Goal: Task Accomplishment & Management: Manage account settings

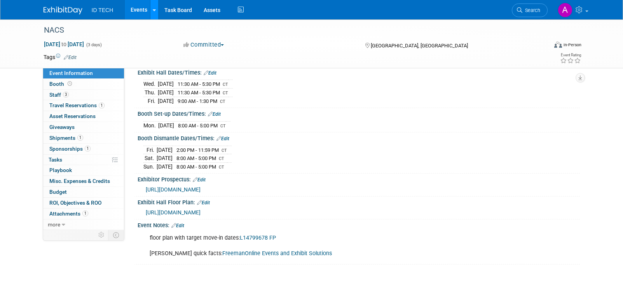
click at [153, 12] on icon at bounding box center [154, 10] width 3 height 5
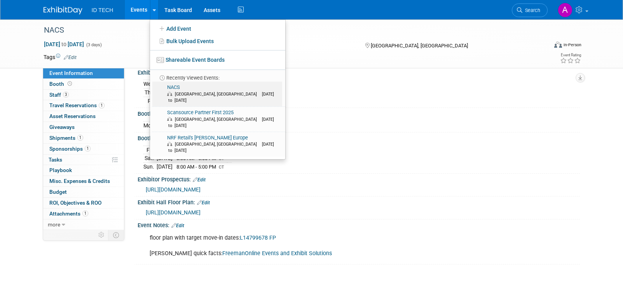
click at [209, 91] on span "[GEOGRAPHIC_DATA], [GEOGRAPHIC_DATA] [DATE] to [DATE]" at bounding box center [223, 97] width 112 height 12
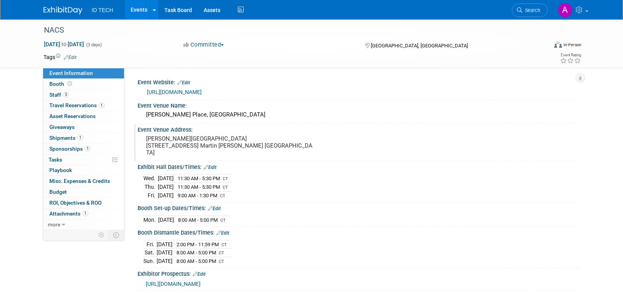
scroll to position [39, 0]
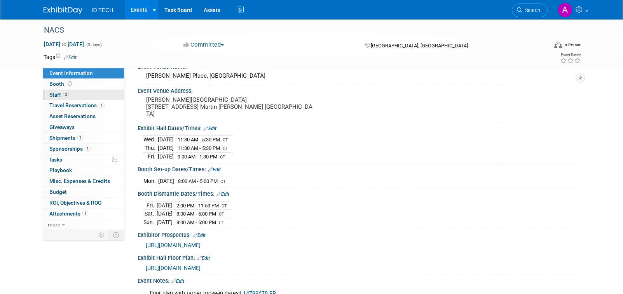
click at [66, 90] on link "3 Staff 3" at bounding box center [83, 95] width 81 height 11
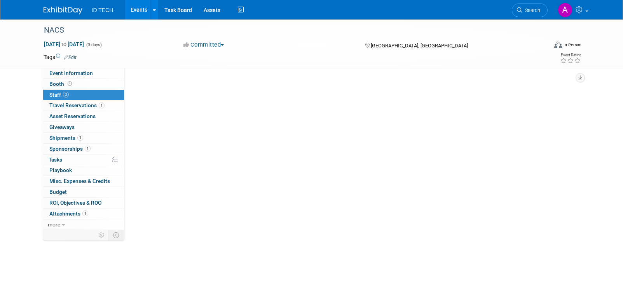
scroll to position [0, 0]
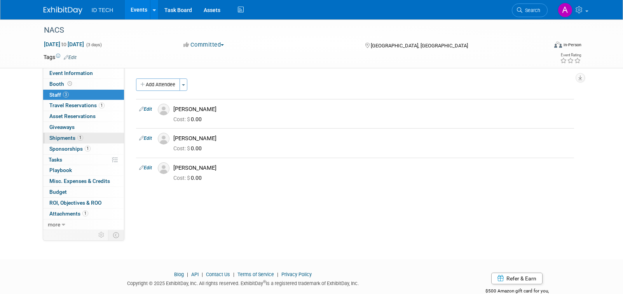
click at [67, 141] on link "1 Shipments 1" at bounding box center [83, 138] width 81 height 11
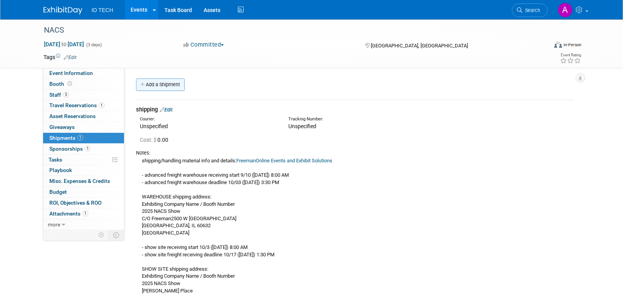
click at [173, 86] on link "Add a Shipment" at bounding box center [160, 85] width 49 height 12
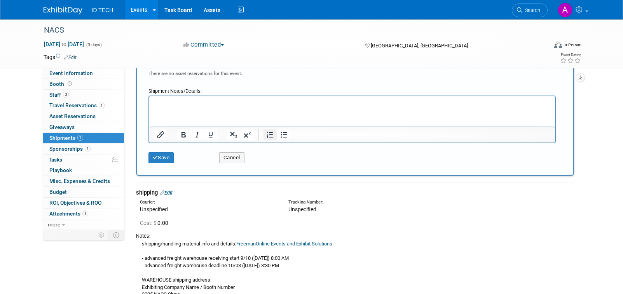
scroll to position [272, 0]
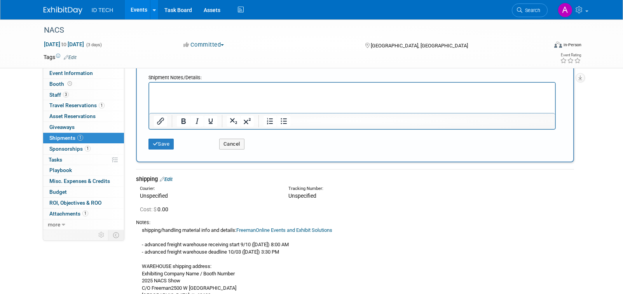
click at [261, 94] on html at bounding box center [352, 88] width 406 height 11
click at [192, 94] on html at bounding box center [352, 88] width 406 height 11
click at [184, 90] on p "To enrich screen reader interactions, please activate Accessibility in Grammarl…" at bounding box center [352, 90] width 397 height 8
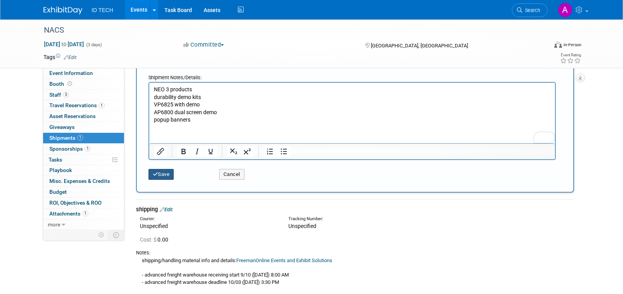
drag, startPoint x: 166, startPoint y: 177, endPoint x: 175, endPoint y: 180, distance: 9.0
click at [167, 177] on button "Save" at bounding box center [162, 174] width 26 height 11
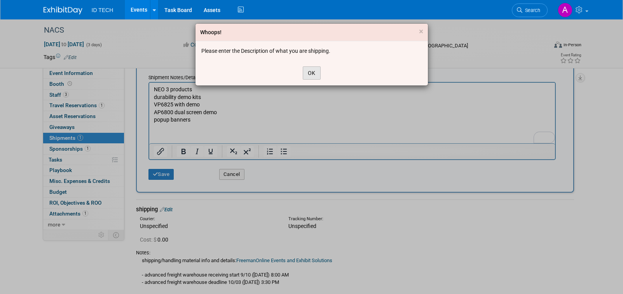
click at [310, 73] on button "OK" at bounding box center [312, 73] width 18 height 13
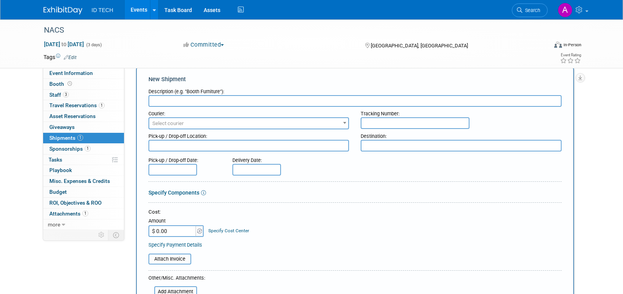
scroll to position [0, 0]
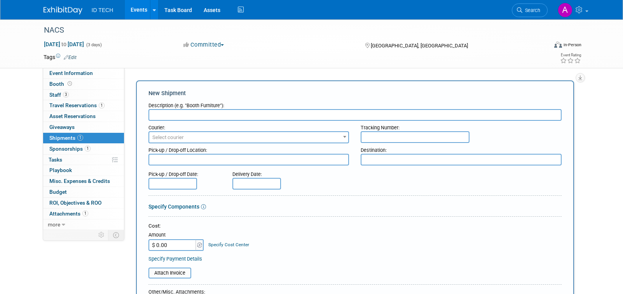
click at [265, 116] on input "text" at bounding box center [355, 115] width 413 height 12
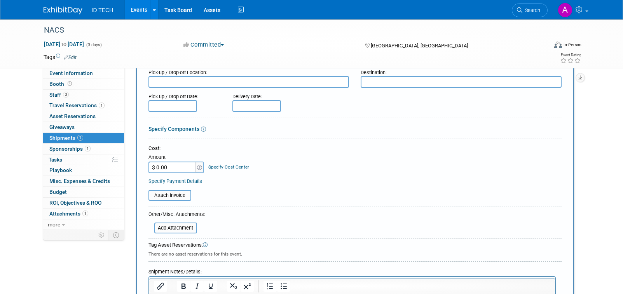
scroll to position [233, 0]
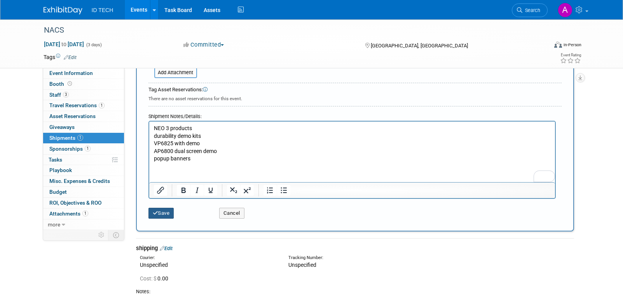
type input "packing list"
click at [149, 214] on button "Save" at bounding box center [162, 213] width 26 height 11
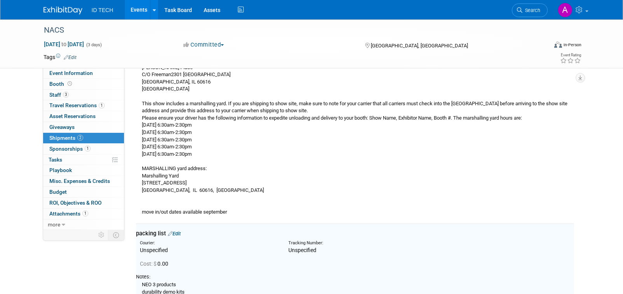
scroll to position [223, 0]
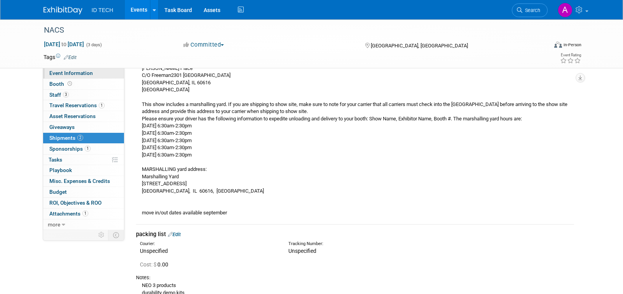
click at [81, 74] on span "Event Information" at bounding box center [71, 73] width 44 height 6
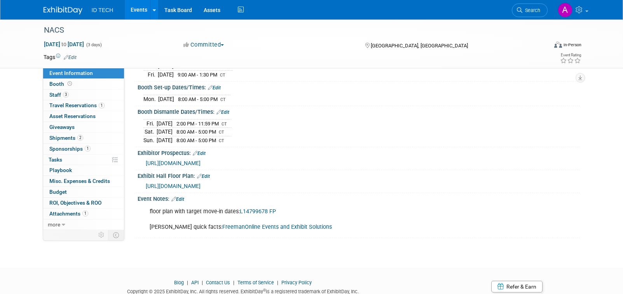
scroll to position [154, 0]
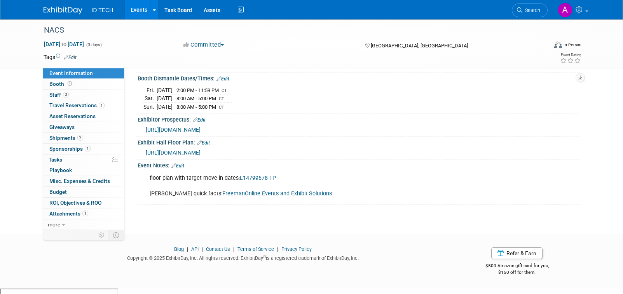
click at [291, 197] on link "FreemanOnline Events and Exhibit Solutions" at bounding box center [277, 194] width 110 height 7
click at [56, 86] on span "Booth" at bounding box center [61, 84] width 24 height 6
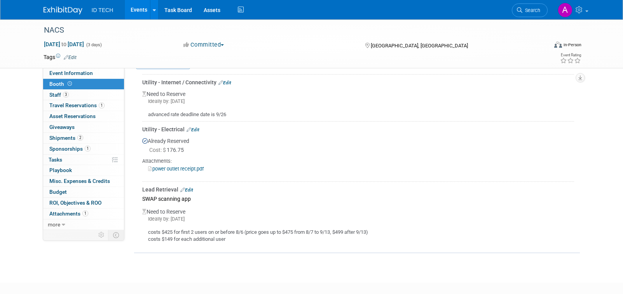
scroll to position [229, 0]
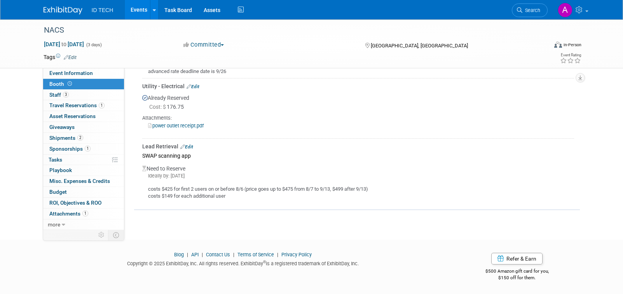
click at [214, 196] on div "costs $425 for first 2 users on or before 8/6 (price goes up to $475 from 8/7 t…" at bounding box center [358, 190] width 432 height 21
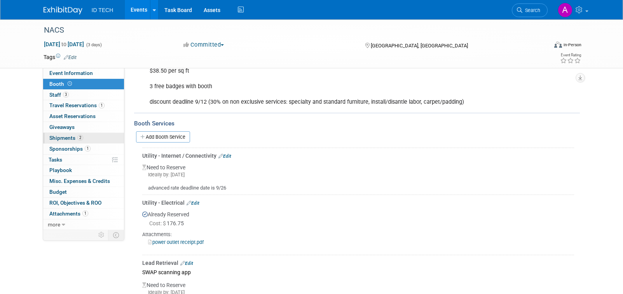
click at [68, 141] on span "Shipments 2" at bounding box center [66, 138] width 34 height 6
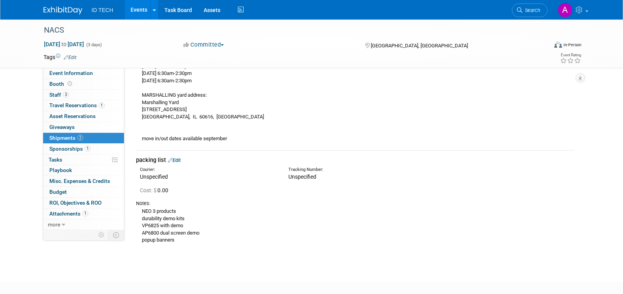
scroll to position [340, 0]
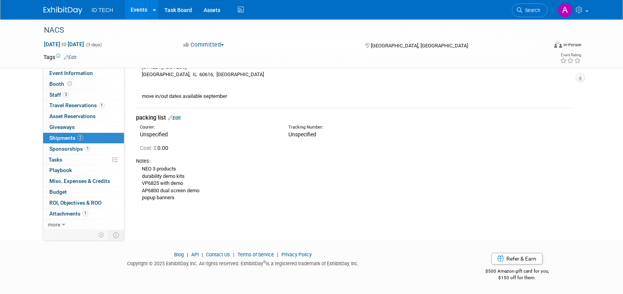
click at [202, 184] on div "NEO 3 products durability demo kits VP6825 with demo AP6800 dual screen demo po…" at bounding box center [355, 183] width 438 height 37
click at [175, 119] on link "Edit" at bounding box center [174, 118] width 13 height 6
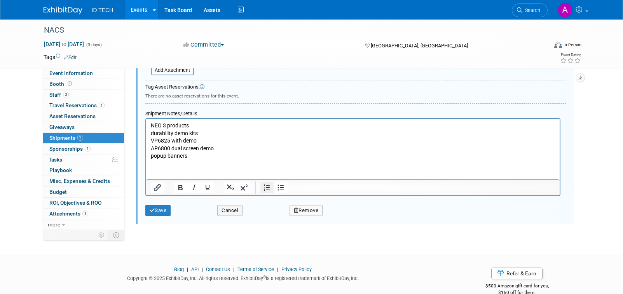
scroll to position [592, 0]
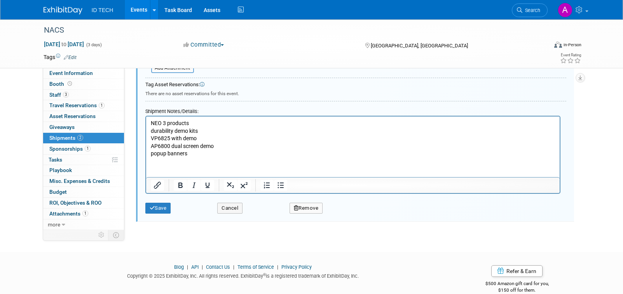
click at [212, 154] on p "NEO 3 products durability demo kits VP6825 with demo AP6800 dual screen demo po…" at bounding box center [353, 139] width 405 height 38
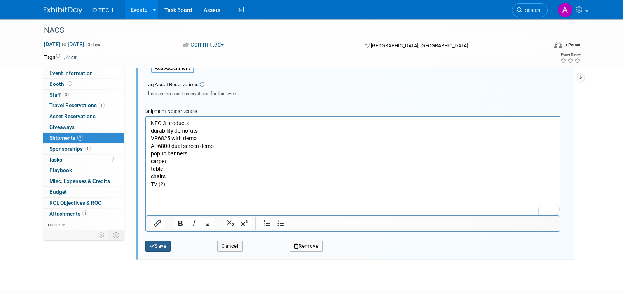
click at [164, 247] on button "Save" at bounding box center [158, 246] width 26 height 11
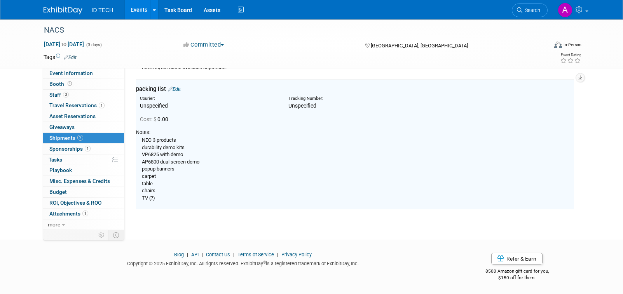
scroll to position [359, 0]
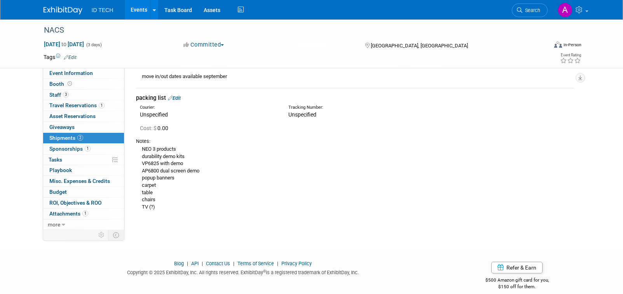
click at [419, 199] on div "NEO 3 products durability demo kits VP6825 with demo AP6800 dual screen demo po…" at bounding box center [355, 178] width 438 height 66
